Goal: Find specific page/section: Find specific page/section

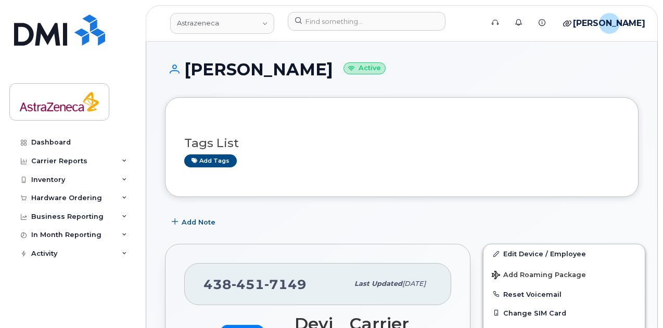
scroll to position [208, 0]
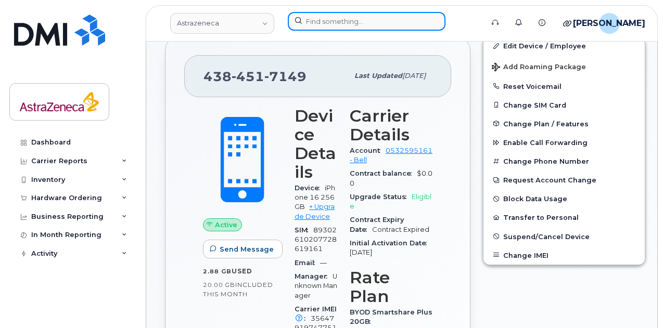
click at [345, 18] on input at bounding box center [367, 21] width 158 height 19
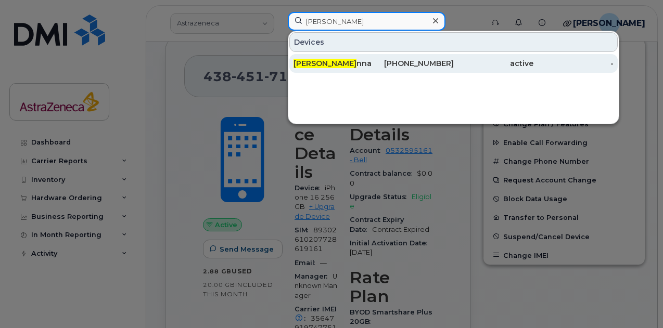
type input "[PERSON_NAME]"
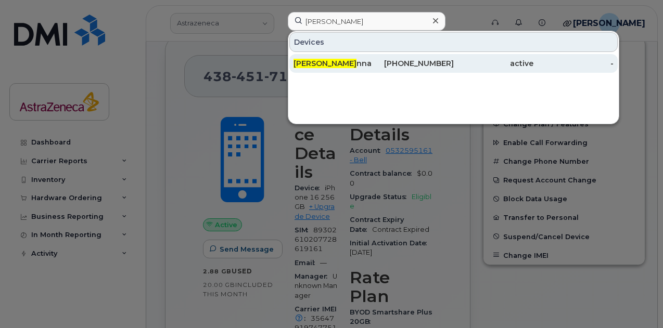
click at [370, 66] on div "[PERSON_NAME] nna" at bounding box center [334, 63] width 80 height 10
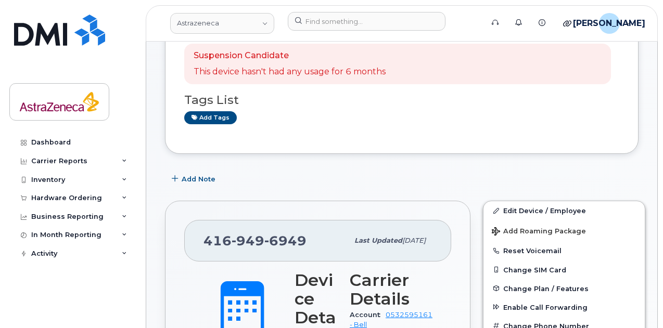
scroll to position [52, 0]
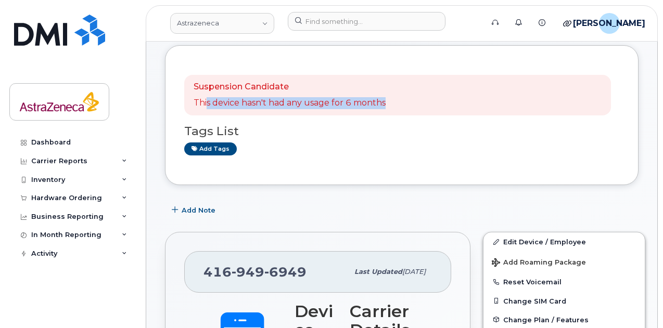
drag, startPoint x: 405, startPoint y: 98, endPoint x: 205, endPoint y: 103, distance: 200.4
click at [205, 102] on div "Suspension Candidate This device hasn't had any usage for 6 months" at bounding box center [397, 95] width 427 height 41
click at [287, 117] on div "Tags List Add tags" at bounding box center [401, 136] width 435 height 40
drag, startPoint x: 436, startPoint y: 108, endPoint x: 194, endPoint y: 94, distance: 243.0
click at [194, 94] on div "Suspension Candidate This device hasn't had any usage for 6 months" at bounding box center [397, 95] width 427 height 41
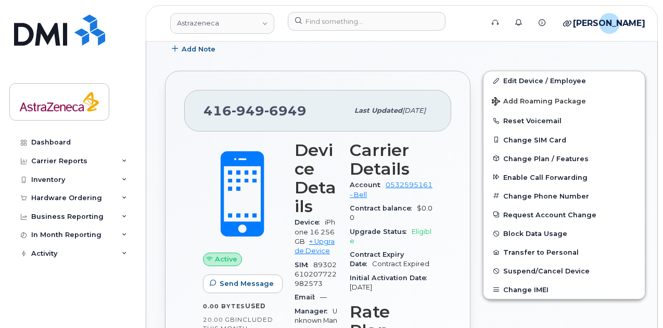
scroll to position [0, 0]
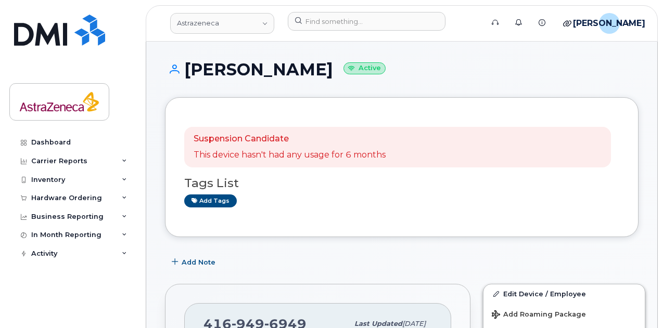
click at [391, 85] on div "[PERSON_NAME] Active" at bounding box center [402, 78] width 474 height 37
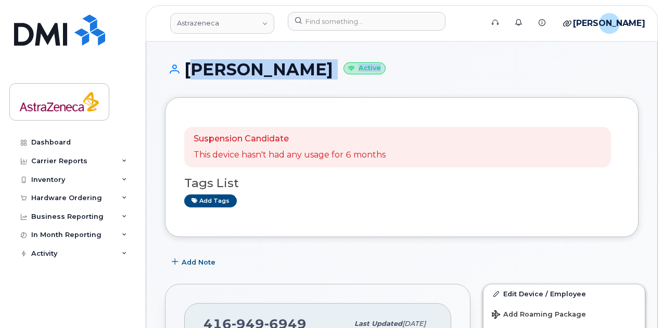
drag, startPoint x: 388, startPoint y: 86, endPoint x: 185, endPoint y: 49, distance: 206.2
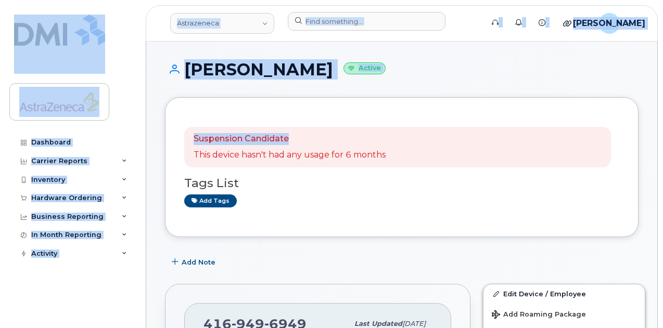
drag, startPoint x: 173, startPoint y: 38, endPoint x: 666, endPoint y: 106, distance: 497.6
click at [418, 126] on div "Suspension Candidate This device hasn't had any usage for 6 months Tags List Ad…" at bounding box center [401, 167] width 435 height 101
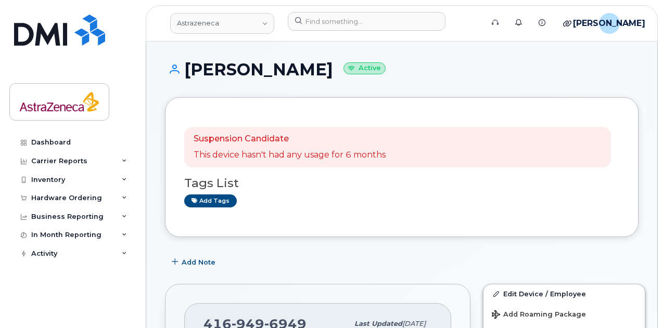
click at [357, 156] on p "This device hasn't had any usage for 6 months" at bounding box center [290, 155] width 192 height 12
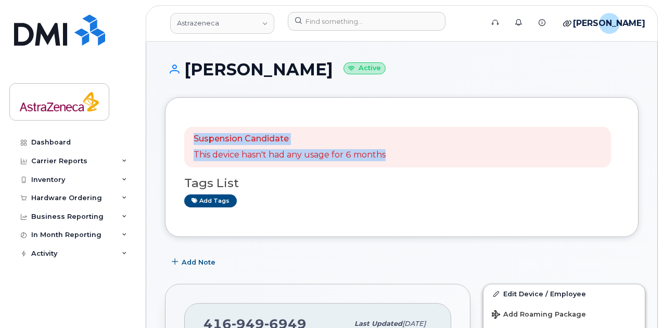
drag, startPoint x: 229, startPoint y: 145, endPoint x: 156, endPoint y: 137, distance: 73.3
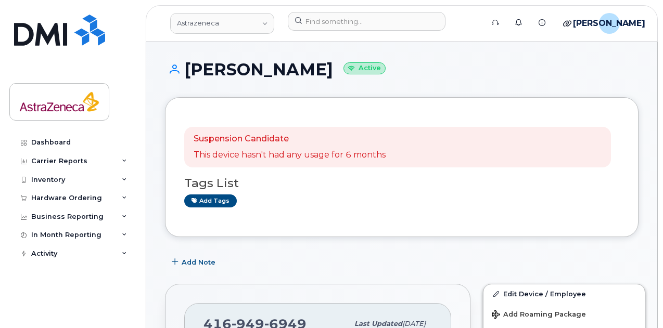
click at [438, 178] on h3 "Tags List" at bounding box center [401, 183] width 435 height 13
click at [272, 73] on h1 "Pamela Channa Active" at bounding box center [402, 69] width 474 height 18
drag, startPoint x: 269, startPoint y: 73, endPoint x: 226, endPoint y: 91, distance: 46.7
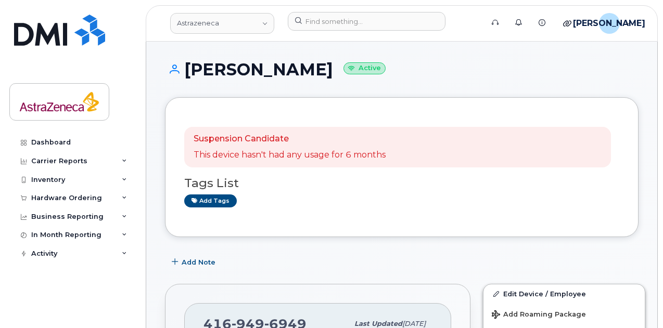
click at [224, 70] on h1 "Pamela Channa Active" at bounding box center [402, 69] width 474 height 18
drag, startPoint x: 316, startPoint y: 71, endPoint x: 288, endPoint y: 75, distance: 28.4
click at [260, 70] on h1 "Pamela Channa Active" at bounding box center [402, 69] width 474 height 18
click at [298, 75] on h1 "Pamela Channa Active" at bounding box center [402, 69] width 474 height 18
drag, startPoint x: 322, startPoint y: 73, endPoint x: 179, endPoint y: 67, distance: 143.3
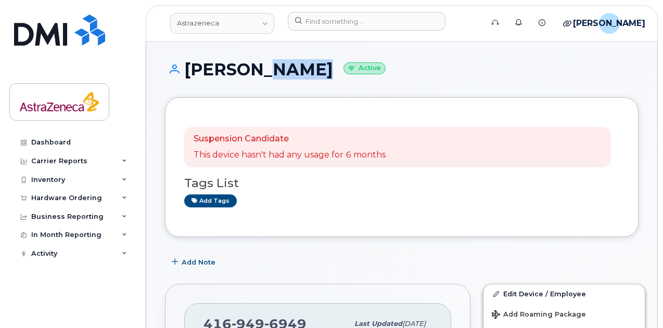
click at [179, 67] on h1 "Pamela Channa Active" at bounding box center [402, 69] width 474 height 18
copy h1 "Pamela Channa"
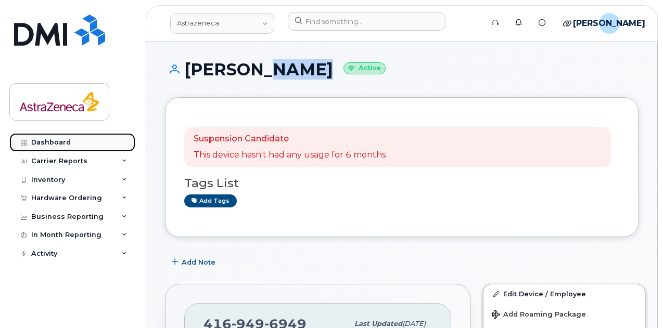
click at [69, 146] on div "Dashboard" at bounding box center [51, 142] width 40 height 8
